Goal: Information Seeking & Learning: Learn about a topic

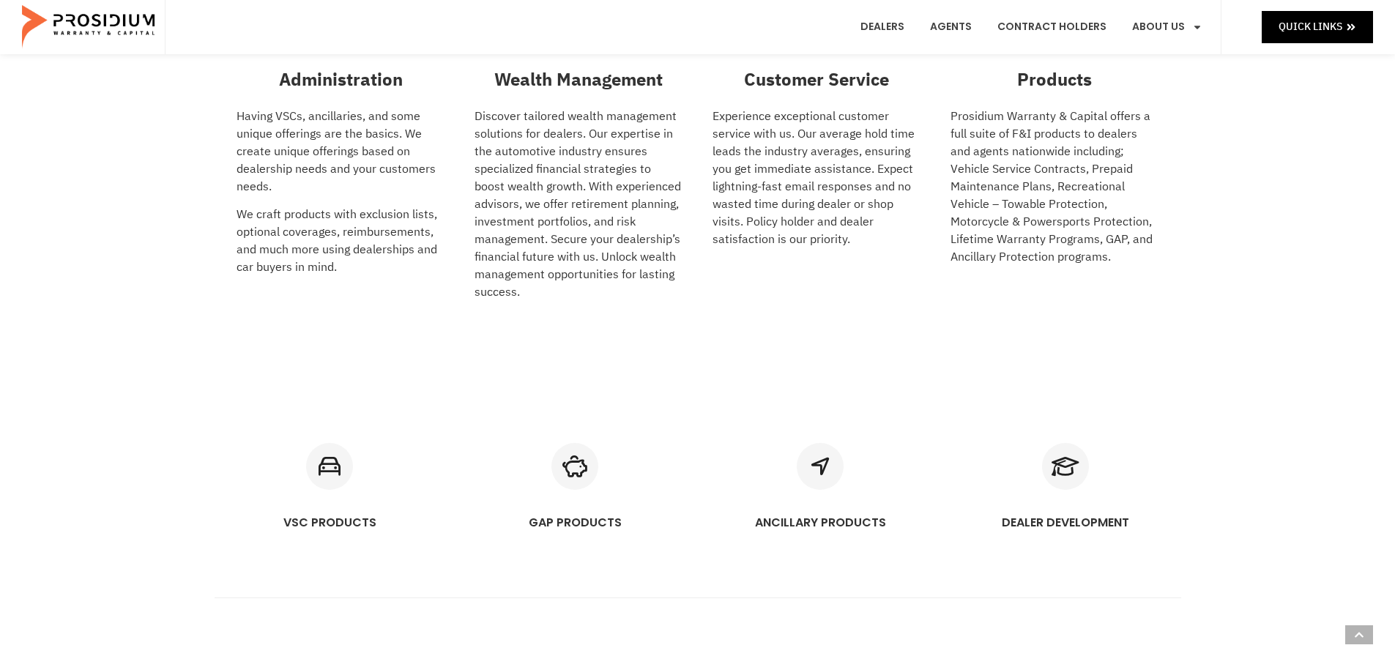
scroll to position [805, 0]
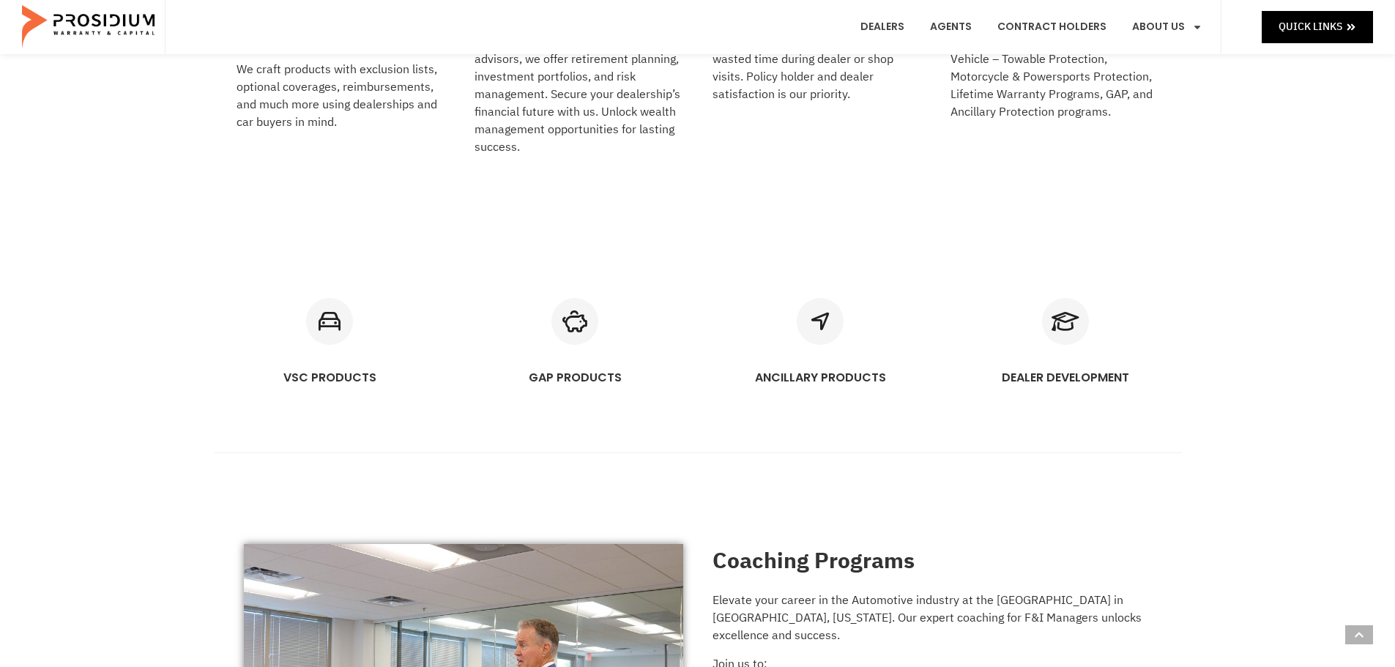
click at [128, 283] on div "VSC PRODUCTS GAP PRODUCTS ANCILLARY PRODUCTS DEALER DEVELOPMENT" at bounding box center [697, 326] width 1395 height 159
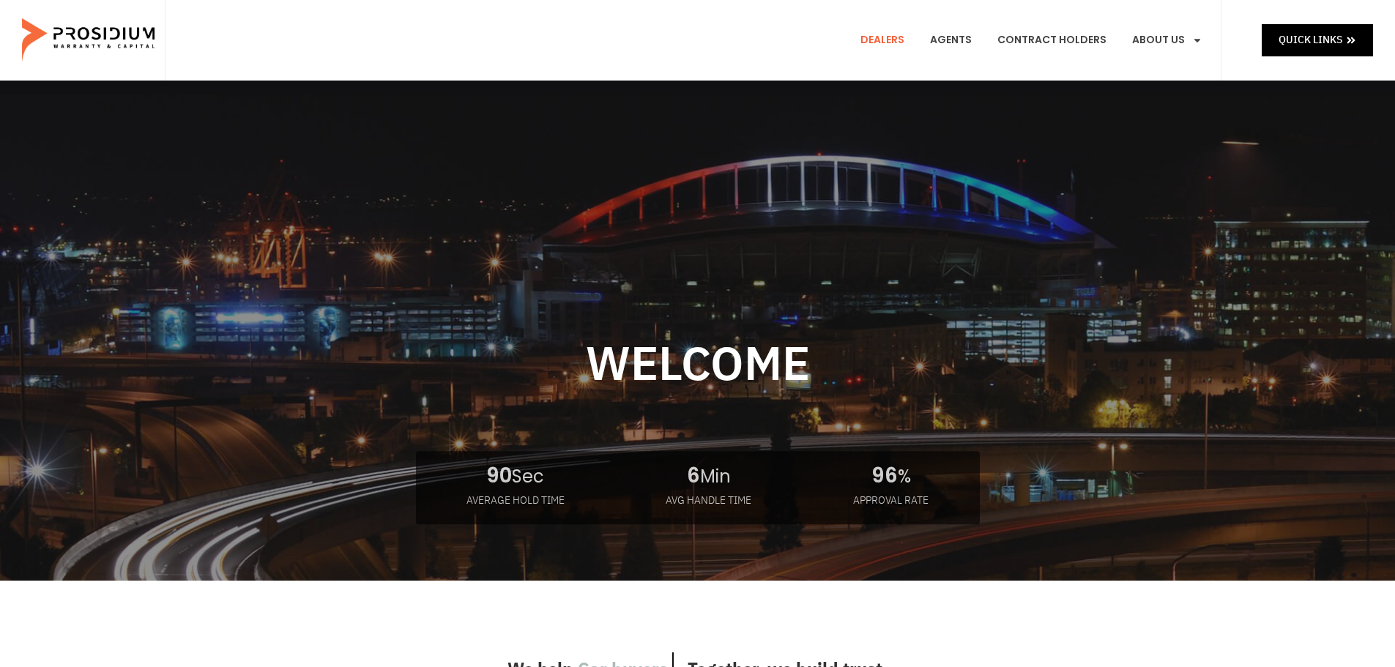
click at [882, 39] on link "Dealers" at bounding box center [882, 40] width 66 height 54
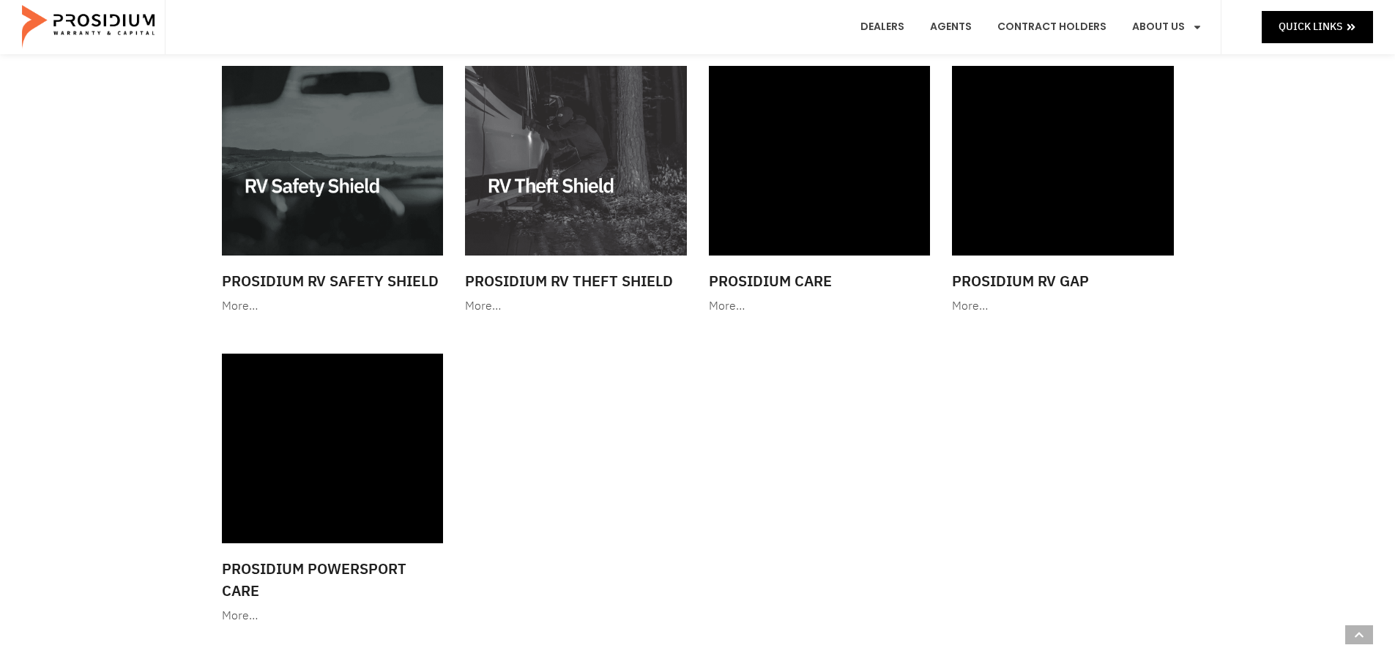
scroll to position [1977, 0]
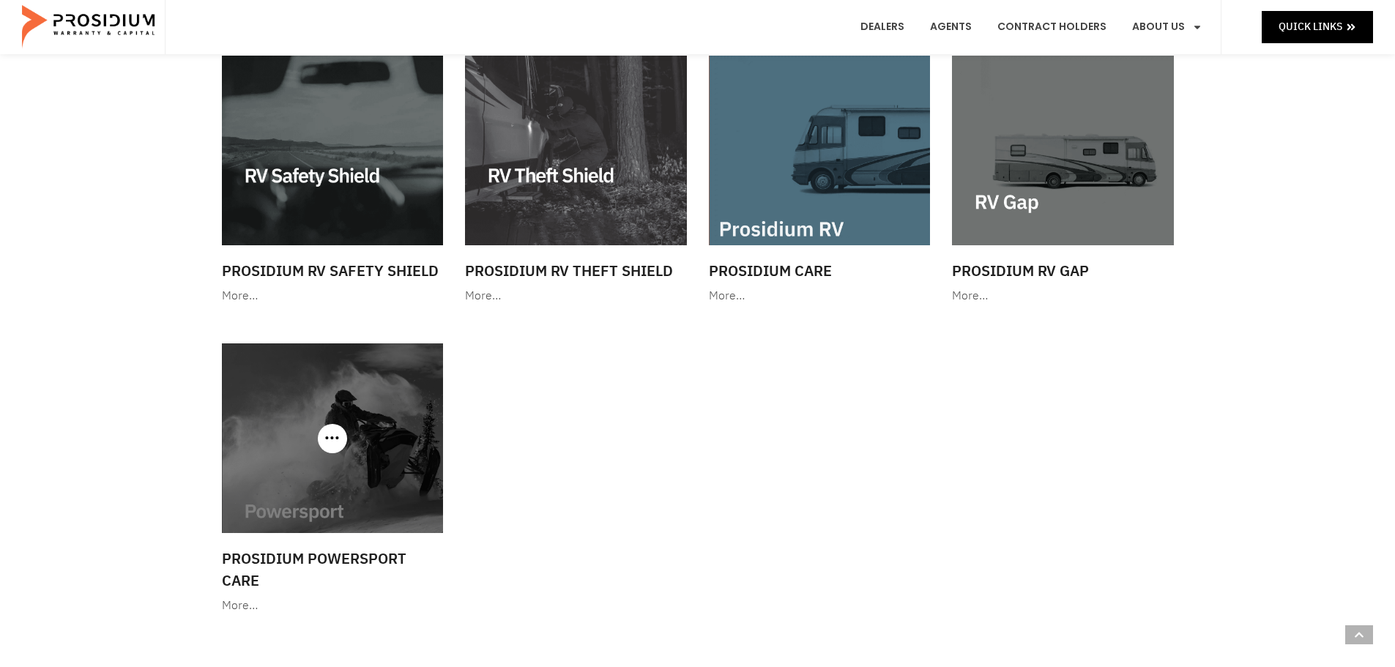
click at [310, 421] on img at bounding box center [333, 438] width 222 height 190
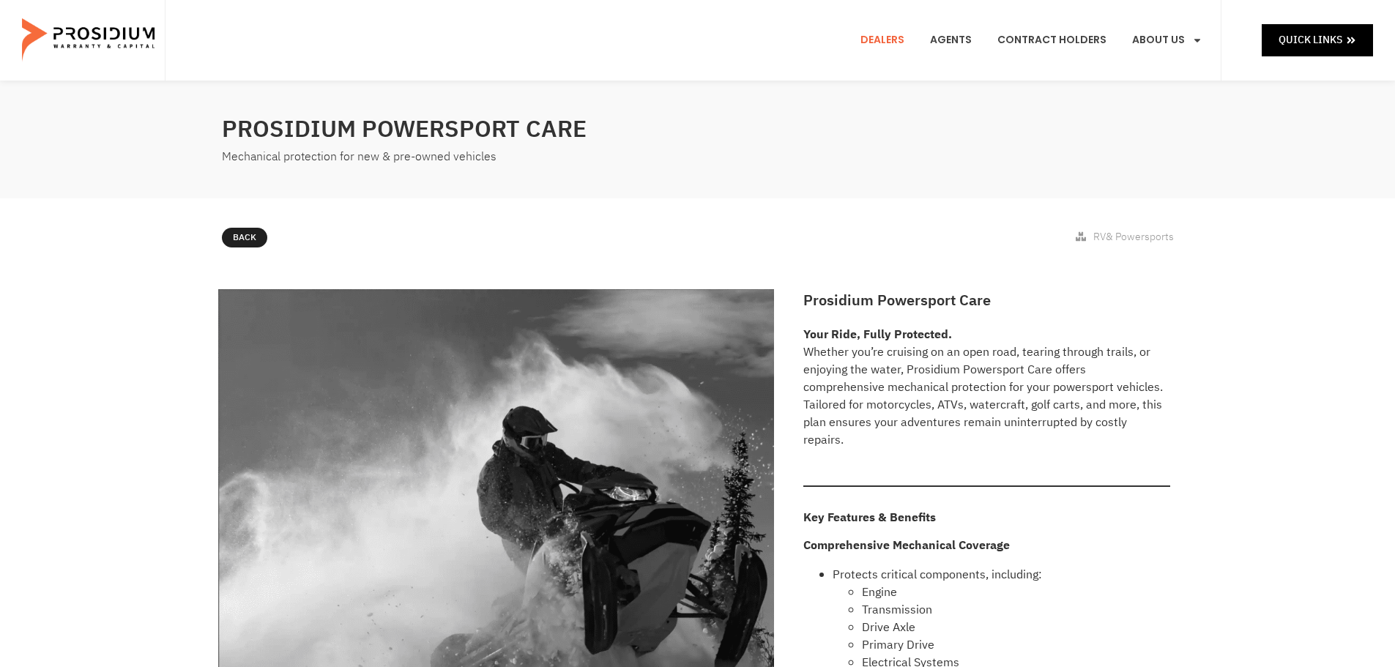
click at [888, 49] on link "Dealers" at bounding box center [882, 40] width 66 height 54
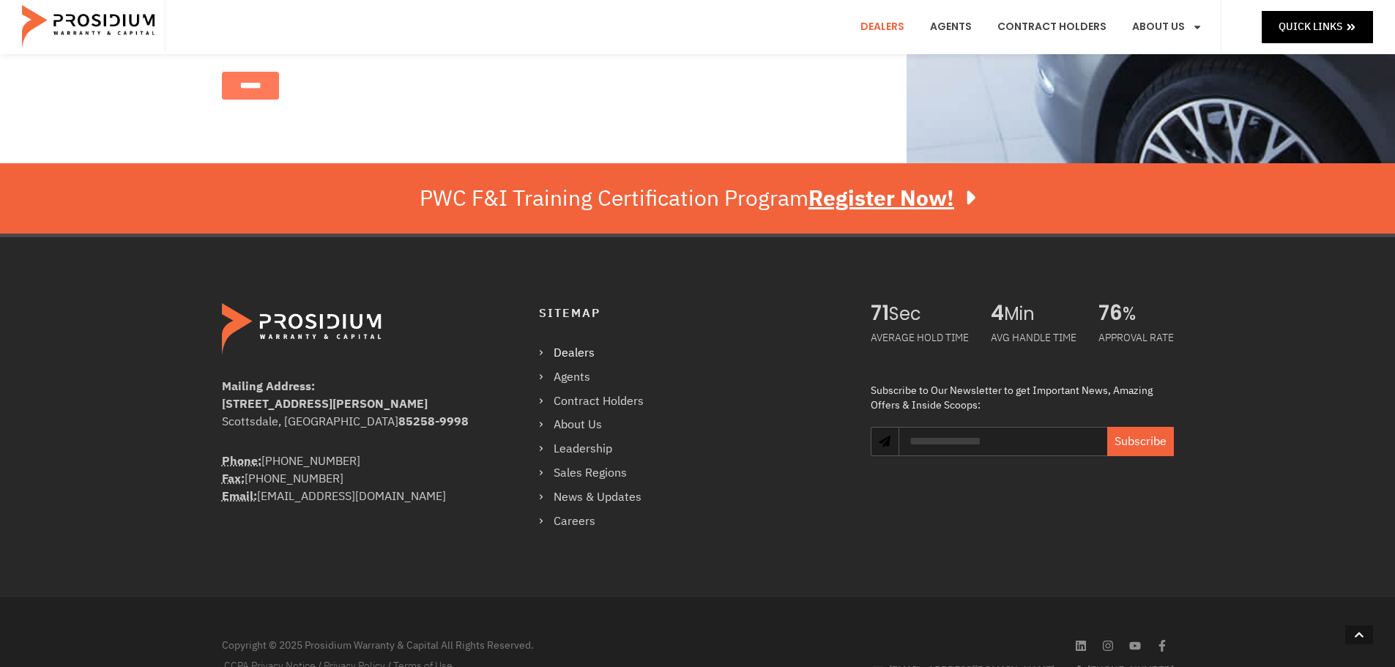
scroll to position [1098, 0]
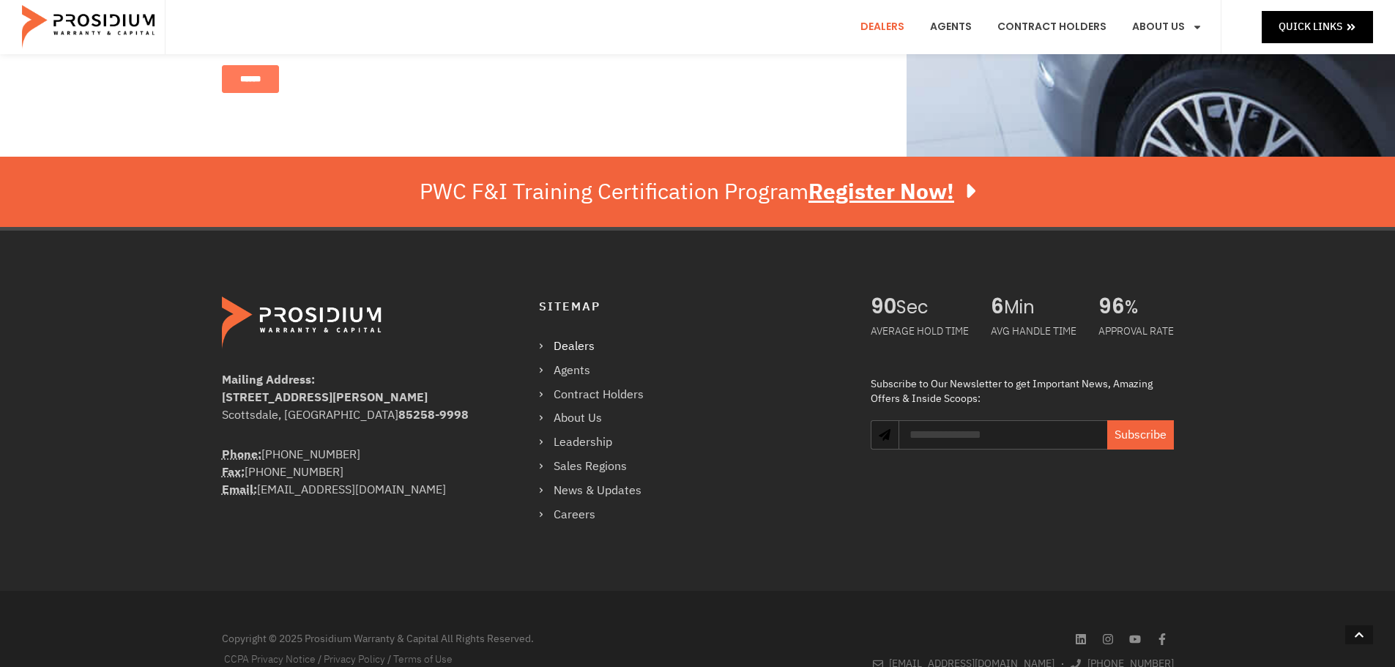
click at [803, 339] on div "Sitemap Dealers Agents Contract Holders About Us Leadership Sales Regions News …" at bounding box center [690, 411] width 302 height 228
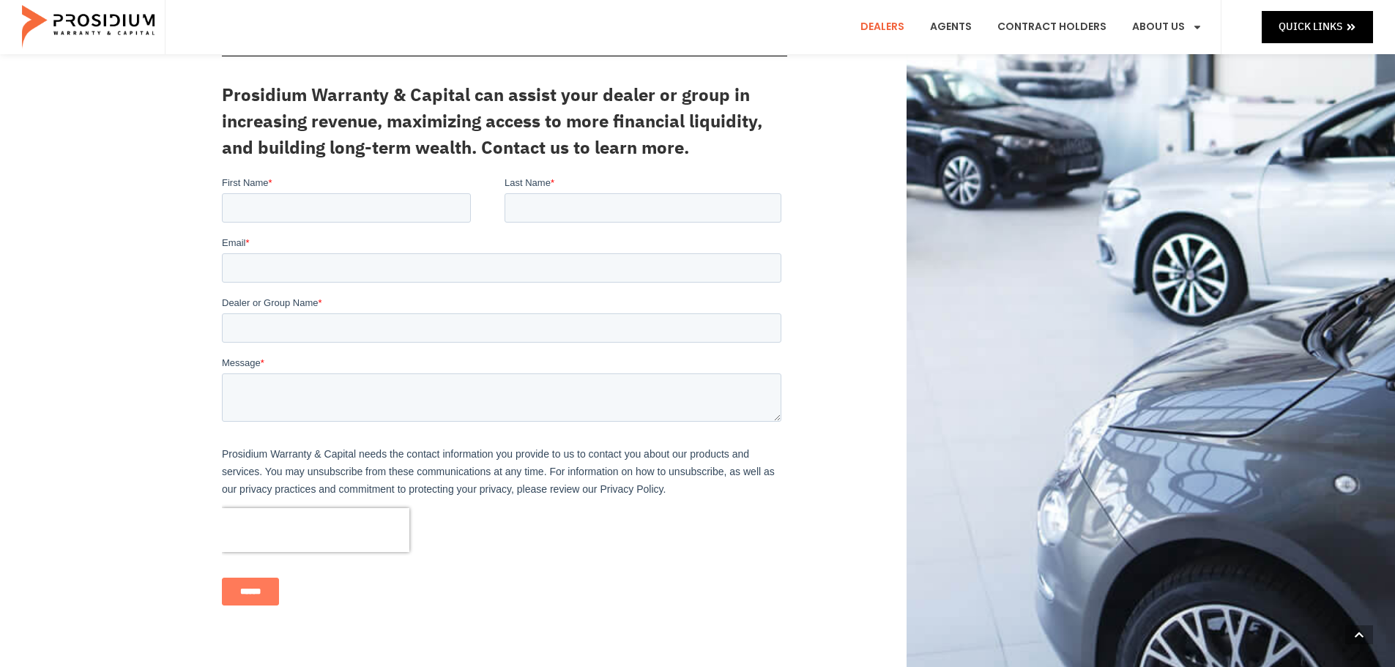
scroll to position [0, 0]
